Goal: Task Accomplishment & Management: Manage account settings

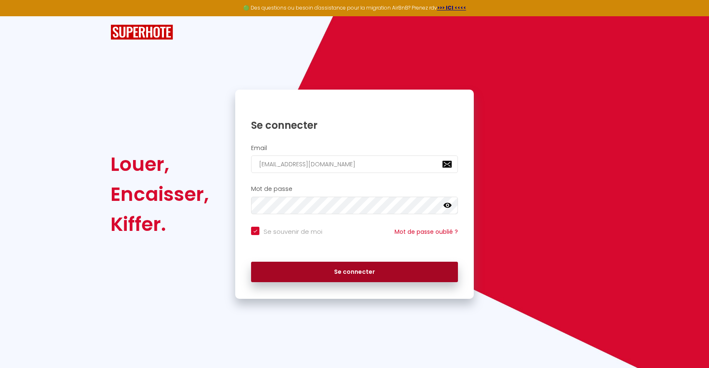
click at [350, 278] on button "Se connecter" at bounding box center [354, 272] width 207 height 21
checkbox input "true"
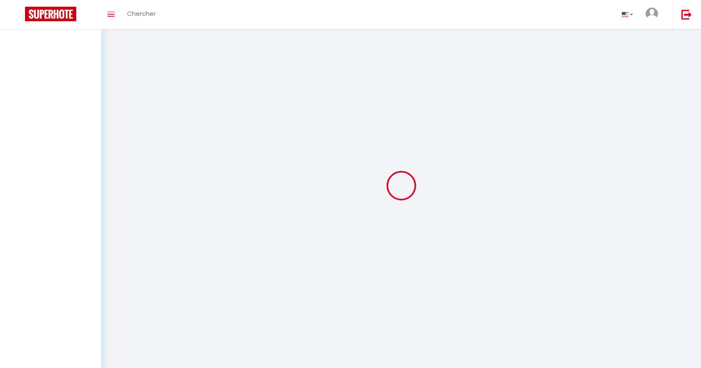
select select
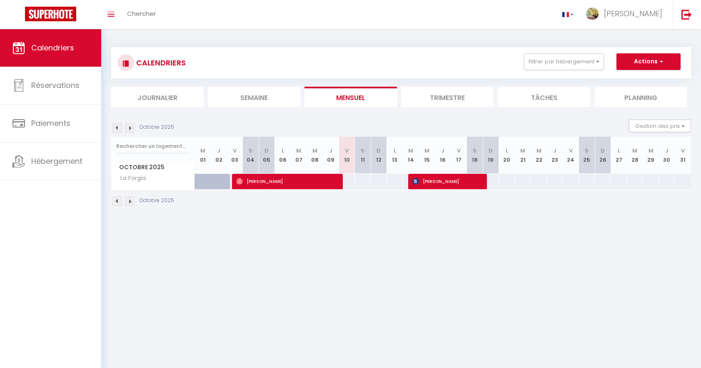
select select
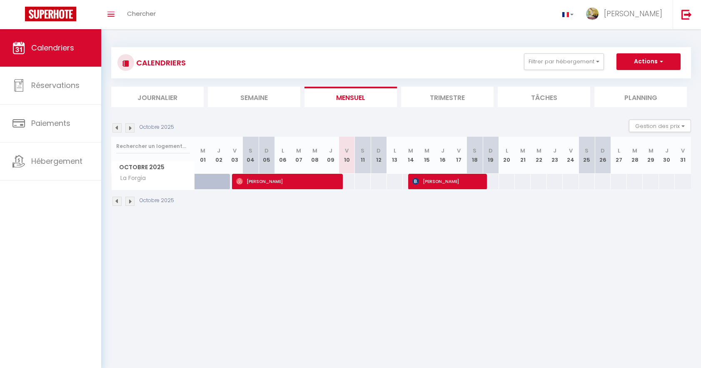
select select
click at [277, 183] on span "[PERSON_NAME]" at bounding box center [286, 181] width 100 height 16
select select "OK"
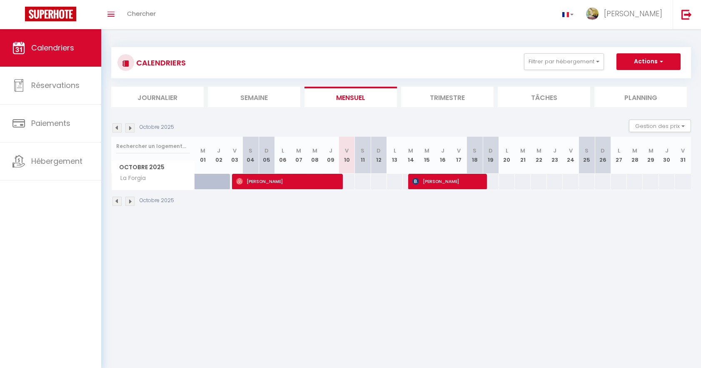
select select "0"
select select "1"
select select
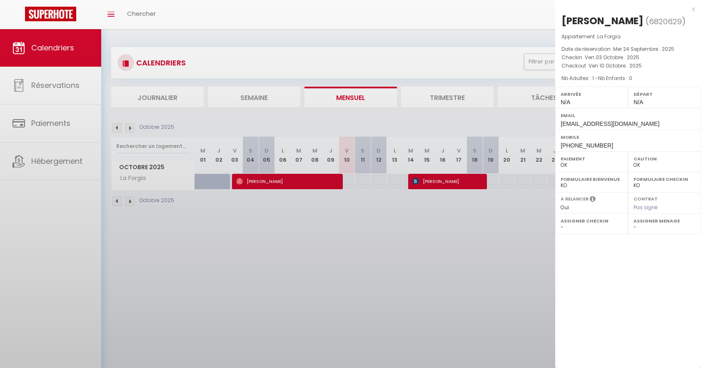
select select "31926"
